Goal: Book appointment/travel/reservation

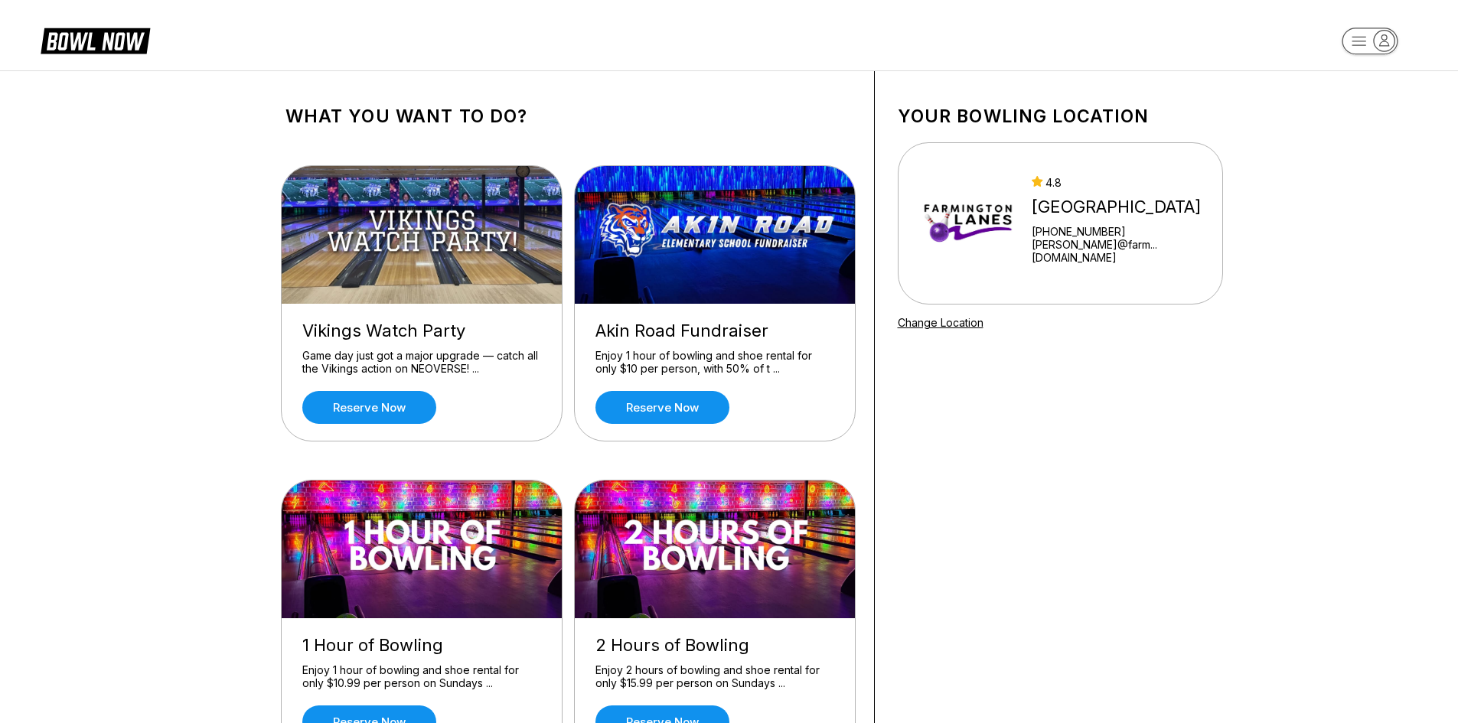
scroll to position [77, 0]
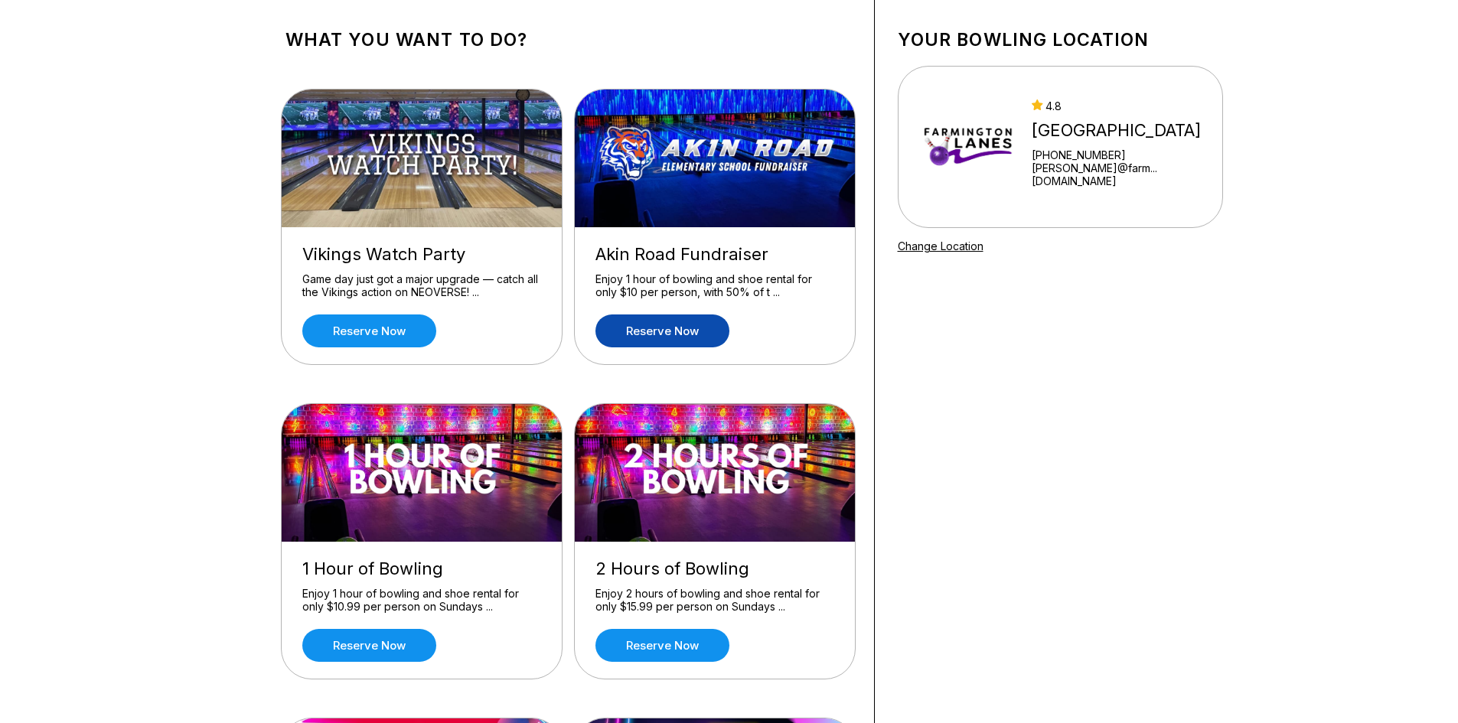
click at [667, 327] on link "Reserve now" at bounding box center [662, 330] width 134 height 33
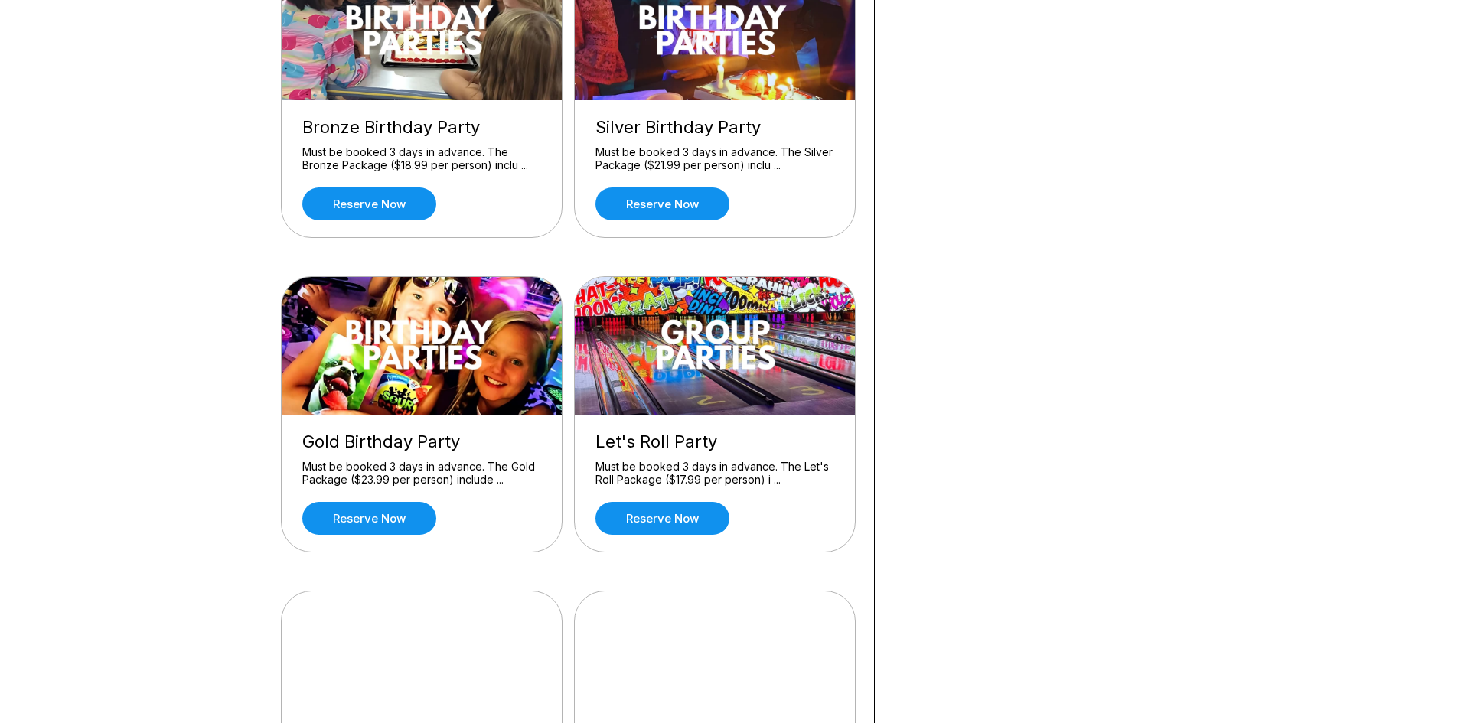
scroll to position [1148, 0]
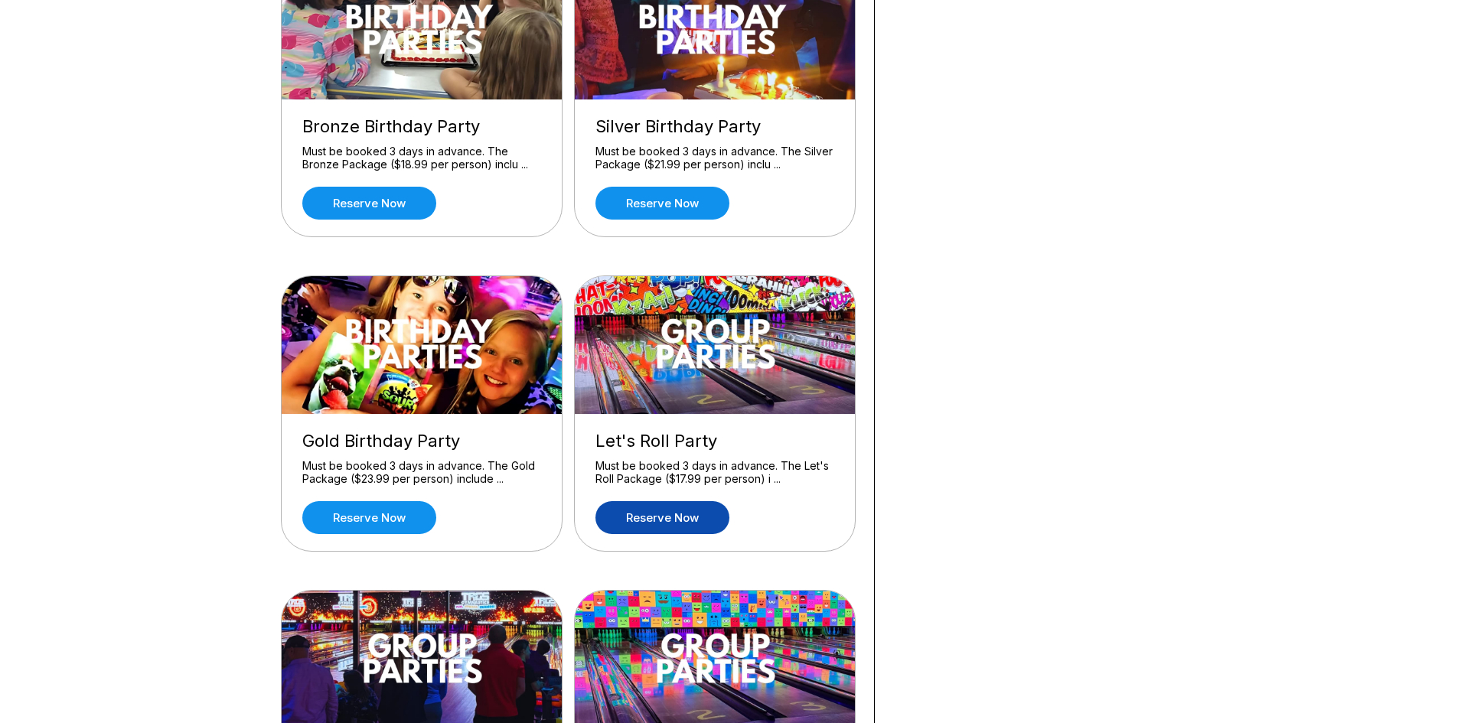
click at [683, 517] on link "Reserve now" at bounding box center [662, 517] width 134 height 33
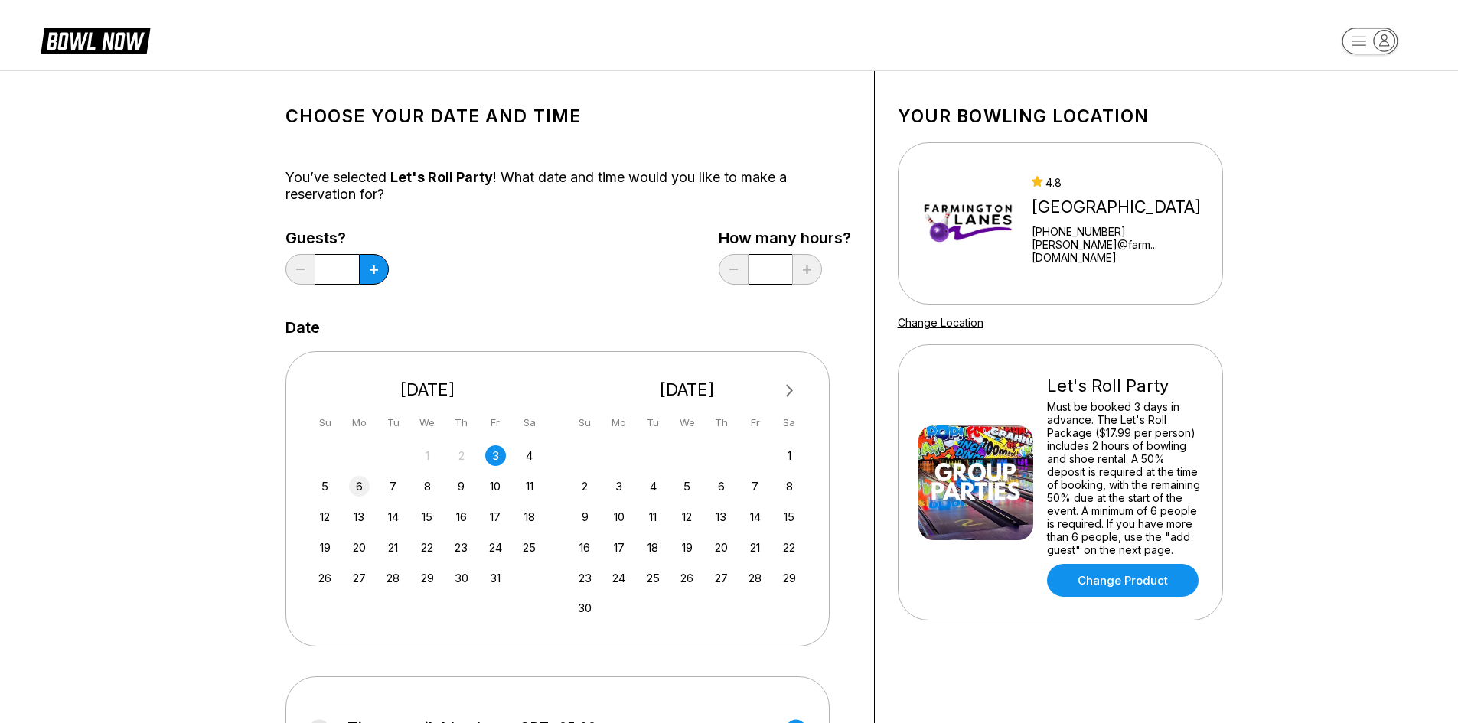
click at [355, 484] on div "6" at bounding box center [359, 486] width 21 height 21
click at [371, 260] on button at bounding box center [374, 269] width 30 height 31
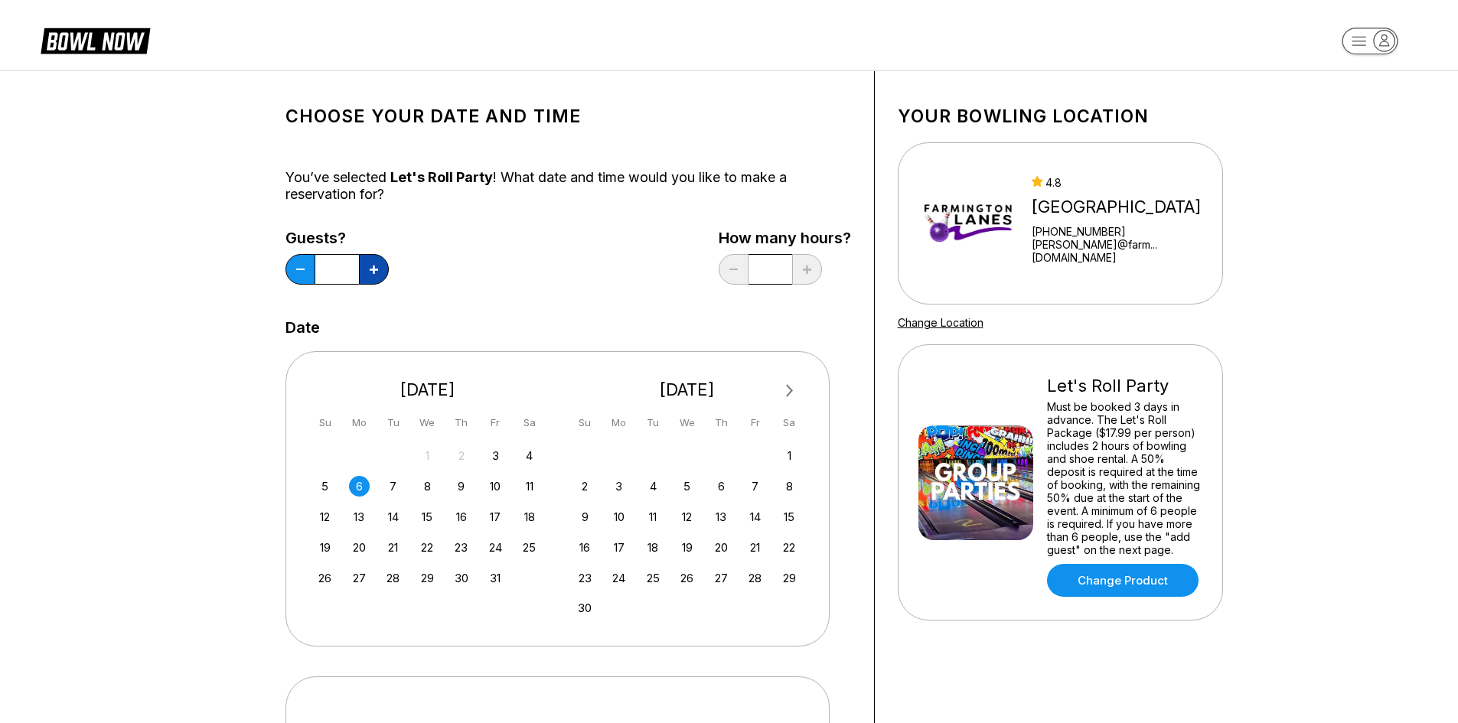
click at [371, 260] on button at bounding box center [374, 269] width 30 height 31
type input "**"
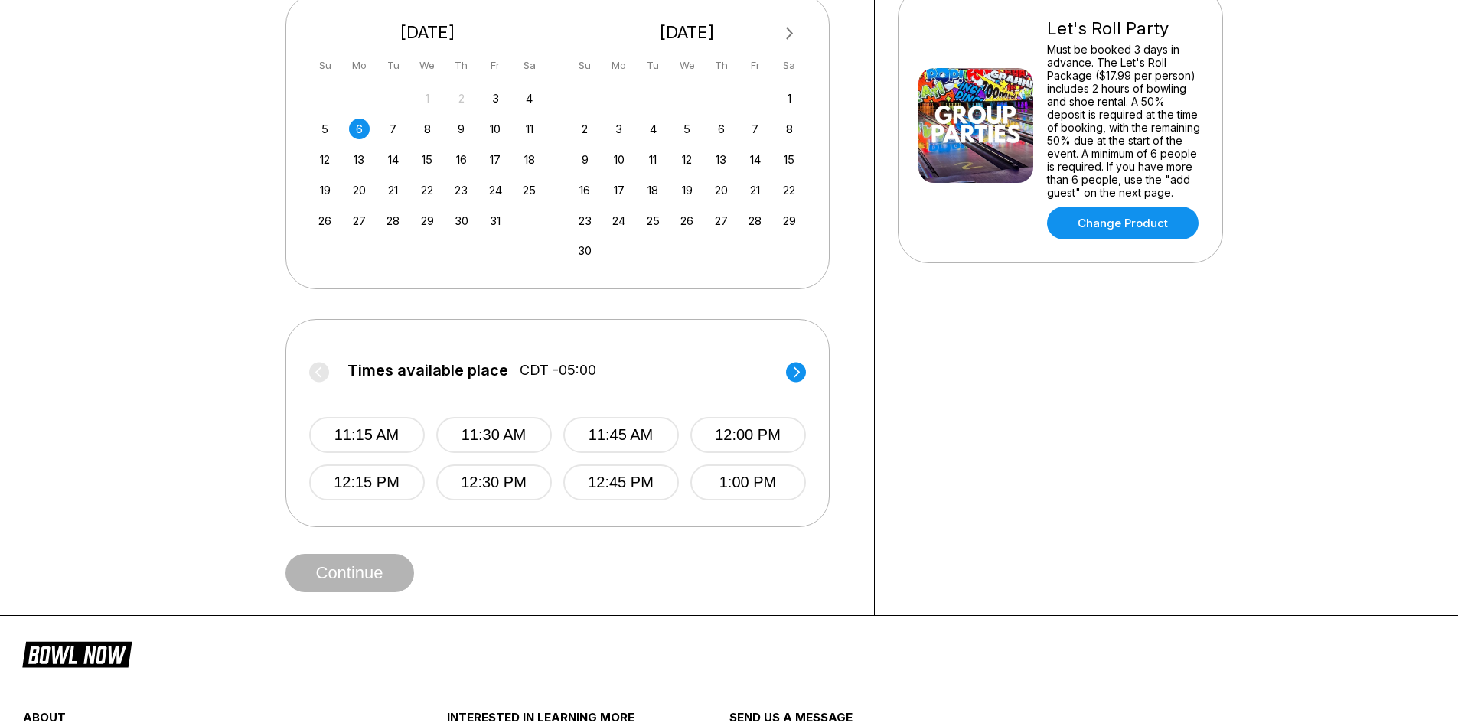
scroll to position [383, 0]
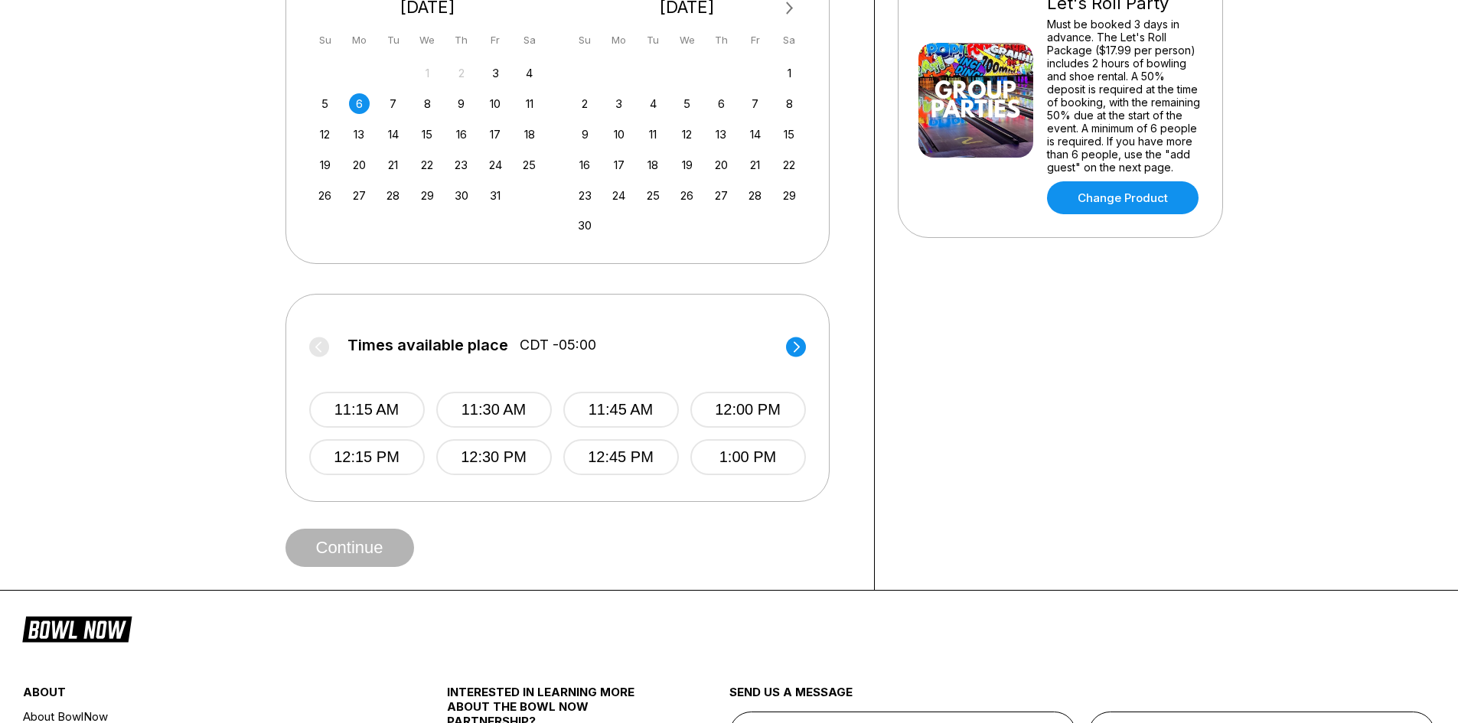
click at [796, 348] on circle at bounding box center [796, 347] width 20 height 20
click at [796, 348] on label "Times available place CDT -05:00" at bounding box center [558, 349] width 497 height 24
click at [579, 332] on div "Times available place CDT -05:00 1:15 PM 1:30 PM 1:45 PM 2:00 PM 2:15 PM 2:30 P…" at bounding box center [557, 397] width 497 height 158
click at [794, 343] on label "Times available place CDT -05:00" at bounding box center [557, 349] width 497 height 24
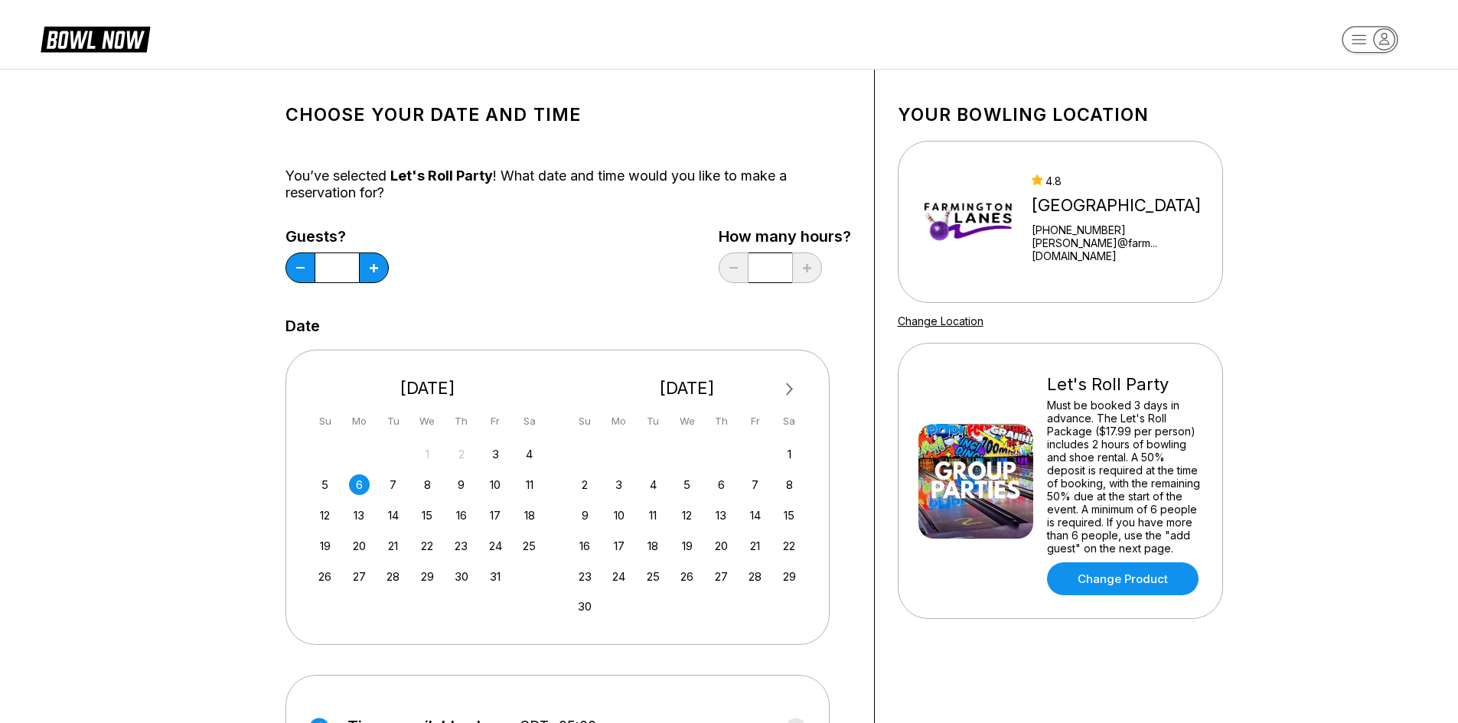
scroll to position [0, 0]
